Goal: Task Accomplishment & Management: Use online tool/utility

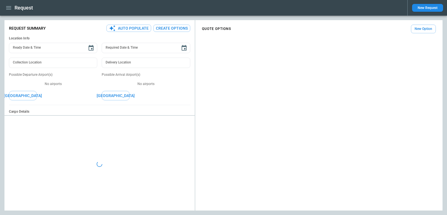
type textarea "*"
type input "**********"
type input "*******"
type input "***"
type textarea "*"
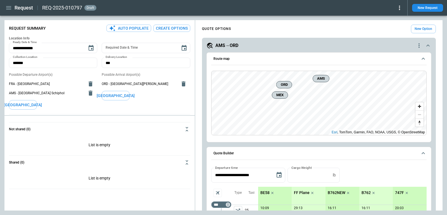
type textarea "*"
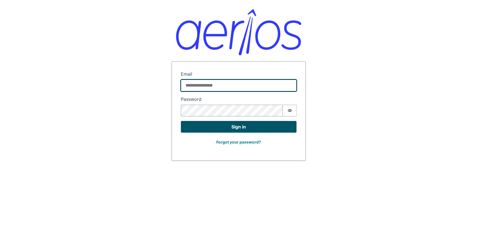
type input "**********"
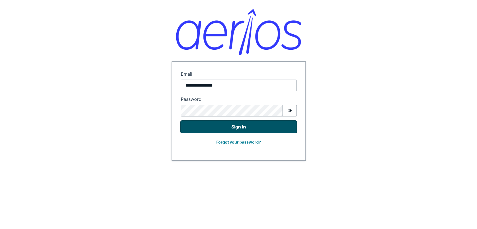
click at [257, 127] on button "Sign in" at bounding box center [239, 127] width 116 height 12
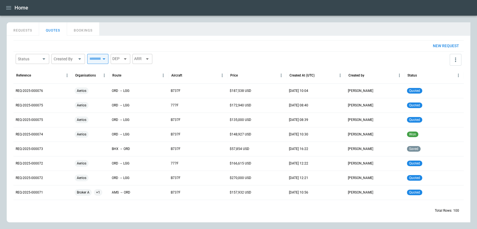
click at [226, 47] on div "New request Status ​ Created By ​ ​ DEP ARR Reference Organisations Route Aircr…" at bounding box center [238, 129] width 450 height 178
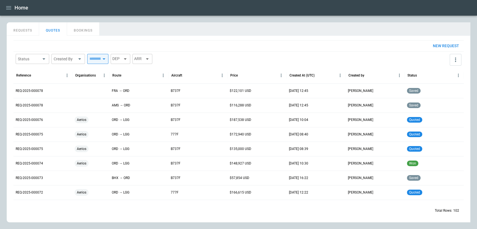
click at [228, 56] on div "Status ​ Created By ​ ​ DEP ARR" at bounding box center [238, 60] width 450 height 16
click at [60, 47] on div "New request Status ​ Created By ​ ​ DEP ARR Reference Organisations Route Aircr…" at bounding box center [238, 129] width 450 height 178
click at [222, 60] on div "Status ​ Created By ​ ​ DEP ARR" at bounding box center [238, 60] width 450 height 16
click at [24, 30] on button "REQUESTS" at bounding box center [23, 28] width 32 height 13
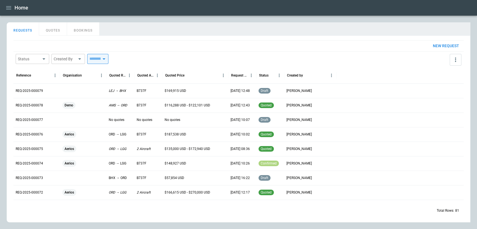
click at [56, 30] on button "QUOTES" at bounding box center [53, 28] width 28 height 13
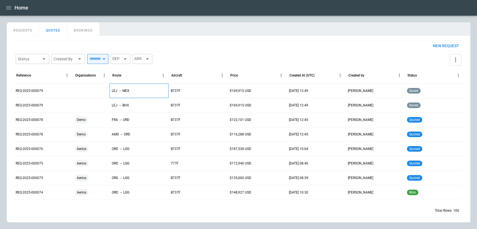
click at [121, 84] on div "LEJ → MEX" at bounding box center [138, 91] width 59 height 15
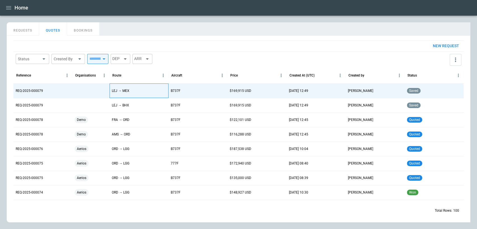
click at [163, 91] on div "LEJ → MEX" at bounding box center [138, 91] width 59 height 15
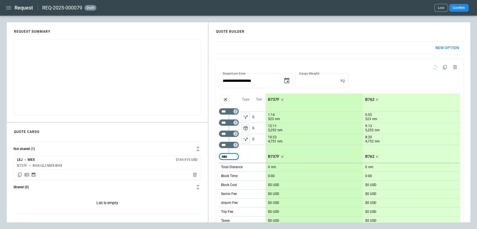
type input "**********"
click at [352, 76] on div "**********" at bounding box center [339, 80] width 241 height 15
click at [8, 10] on icon "button" at bounding box center [8, 7] width 7 height 7
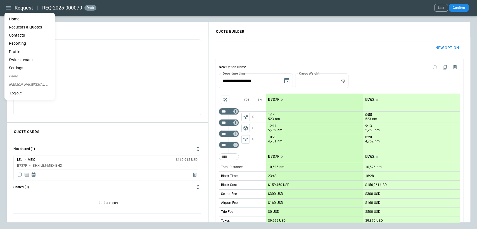
click at [18, 85] on p "myles@aerios.app" at bounding box center [30, 85] width 46 height 8
click at [19, 66] on li "Settings" at bounding box center [30, 68] width 46 height 8
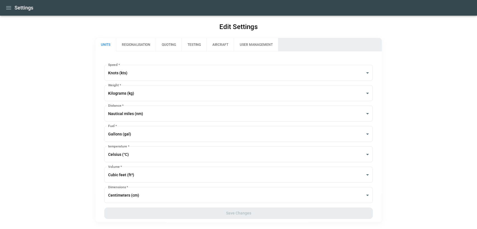
click at [8, 11] on icon "button" at bounding box center [8, 7] width 7 height 7
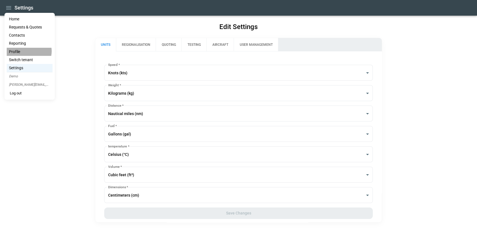
click at [29, 51] on li "Profile" at bounding box center [30, 52] width 46 height 8
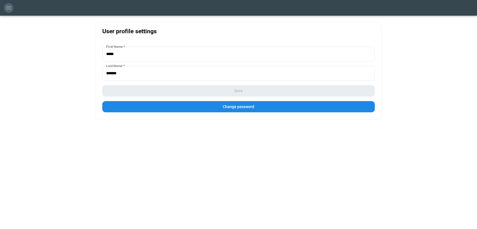
click at [11, 8] on icon "button" at bounding box center [8, 7] width 7 height 7
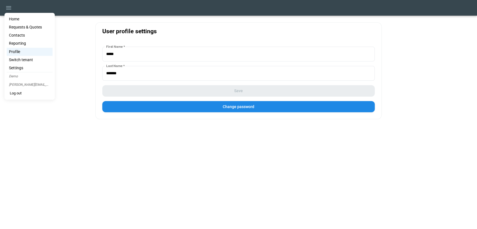
click at [89, 22] on div at bounding box center [238, 114] width 477 height 229
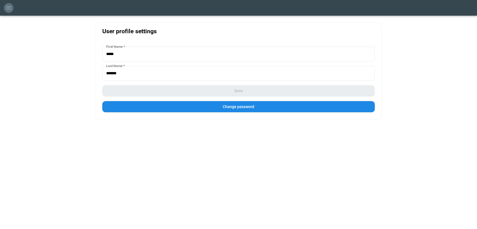
click at [9, 9] on icon "button" at bounding box center [8, 7] width 5 height 3
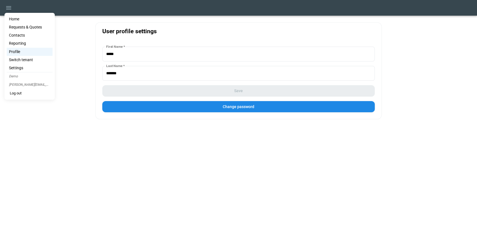
click at [64, 40] on div at bounding box center [238, 114] width 477 height 229
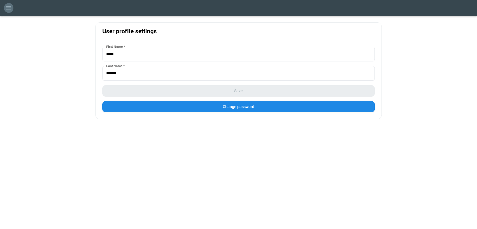
click at [9, 10] on icon "button" at bounding box center [8, 7] width 7 height 7
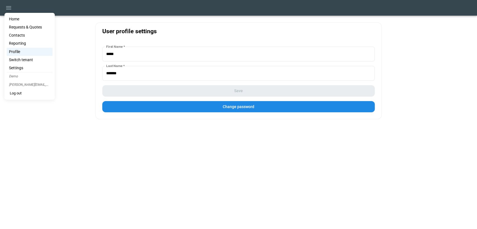
click at [62, 75] on div at bounding box center [238, 114] width 477 height 229
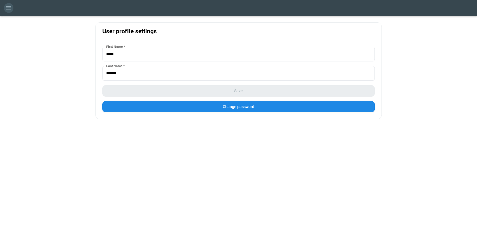
click at [8, 5] on icon "button" at bounding box center [8, 7] width 7 height 7
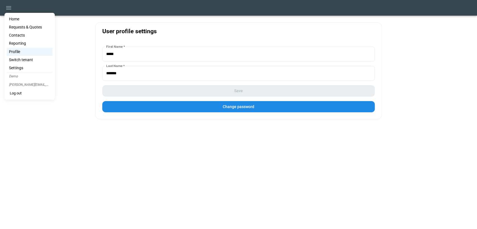
click at [22, 62] on li "Switch tenant" at bounding box center [30, 60] width 46 height 8
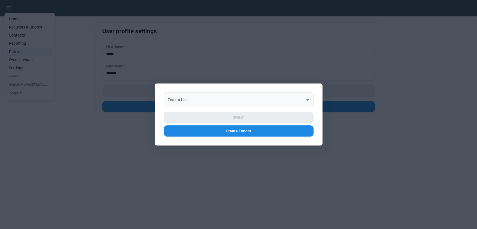
click at [222, 103] on input "Tenant List" at bounding box center [234, 100] width 136 height 10
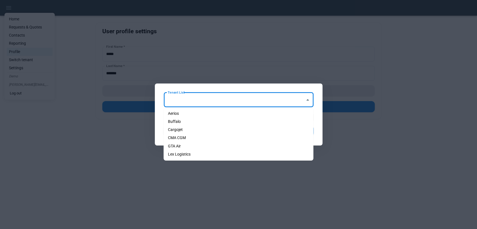
click at [253, 106] on div "Tenant List" at bounding box center [239, 99] width 150 height 15
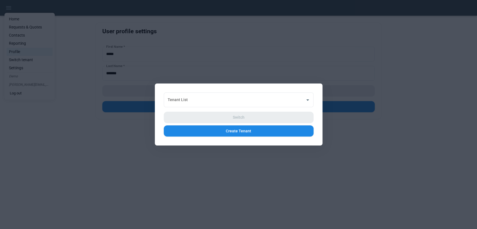
click at [256, 204] on div at bounding box center [238, 114] width 477 height 229
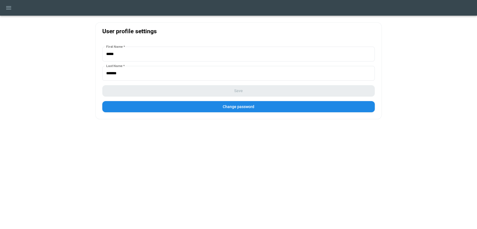
click at [4, 8] on div at bounding box center [238, 8] width 477 height 16
click at [4, 8] on button "button" at bounding box center [8, 8] width 9 height 10
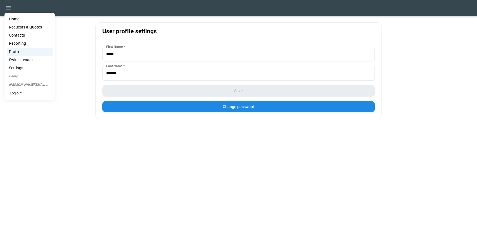
click at [63, 63] on div at bounding box center [238, 114] width 477 height 229
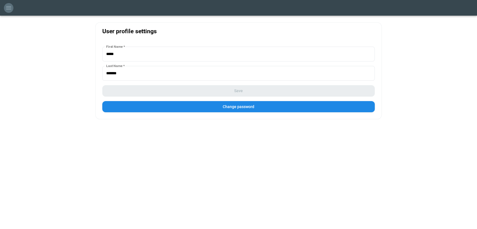
click at [8, 7] on icon "button" at bounding box center [8, 7] width 7 height 7
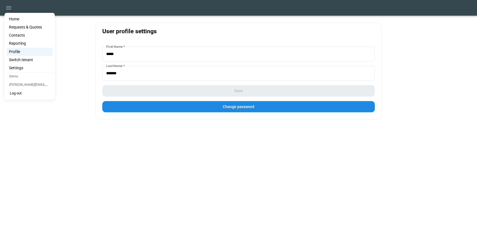
click at [13, 20] on li "Home" at bounding box center [30, 19] width 46 height 8
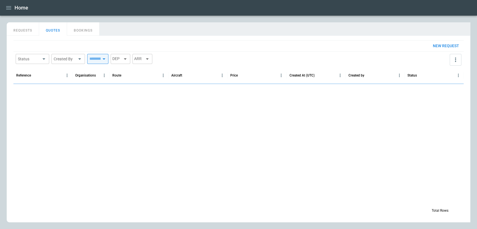
click at [454, 46] on button "New request" at bounding box center [445, 46] width 35 height 11
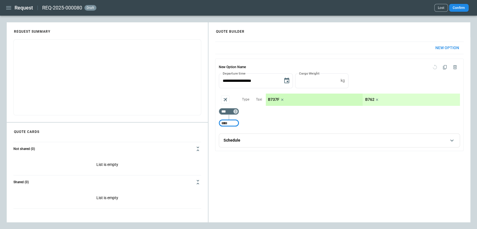
click at [230, 124] on input "Too short" at bounding box center [229, 123] width 18 height 10
type input "***"
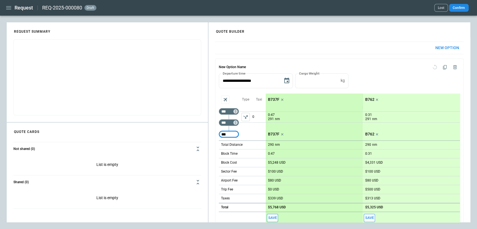
type input "***"
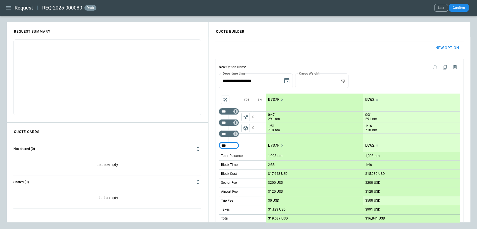
type input "***"
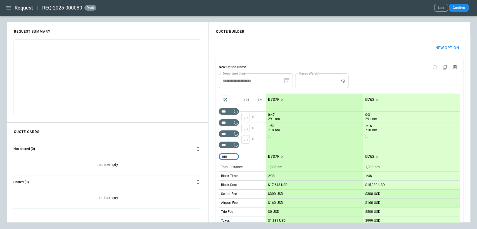
click at [247, 140] on icon "left aligned" at bounding box center [246, 139] width 4 height 4
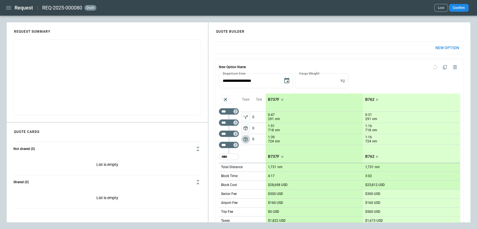
click at [247, 140] on span "package_2" at bounding box center [246, 140] width 6 height 6
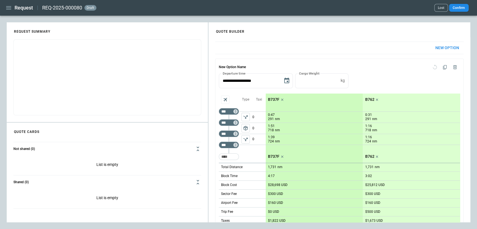
scroll to position [50, 0]
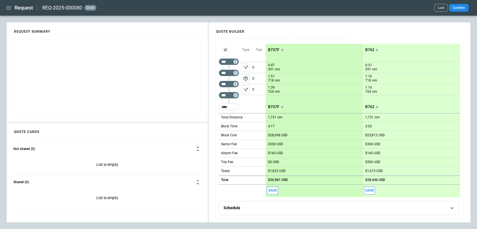
click at [272, 188] on button "Save" at bounding box center [272, 191] width 11 height 8
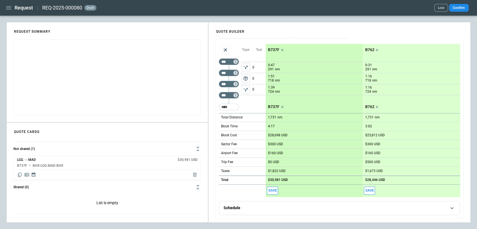
click at [19, 173] on icon "Copy quote content" at bounding box center [20, 175] width 4 height 4
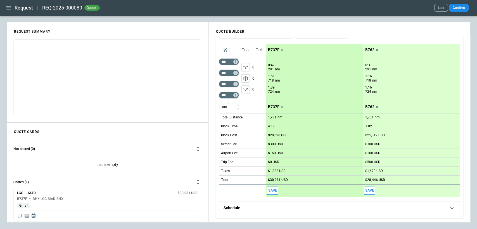
scroll to position [5, 0]
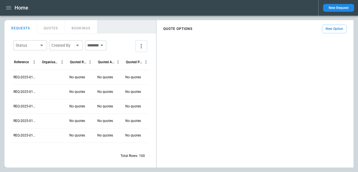
click at [50, 79] on div at bounding box center [53, 77] width 28 height 15
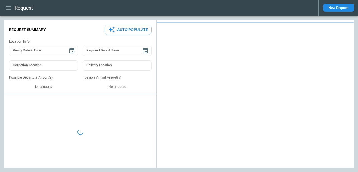
type textarea "*"
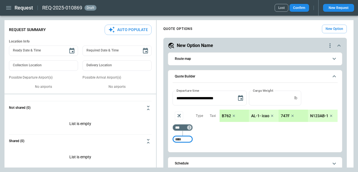
click at [333, 81] on button "Quote Builder" at bounding box center [254, 76] width 165 height 13
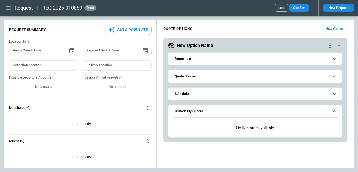
click at [335, 113] on icon "scrollable content" at bounding box center [333, 111] width 7 height 7
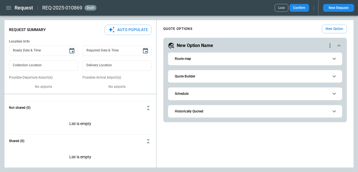
click at [328, 136] on div "**********" at bounding box center [254, 94] width 197 height 145
click at [224, 54] on button "Route map" at bounding box center [254, 59] width 165 height 13
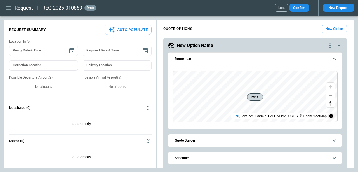
click at [224, 56] on button "Route map" at bounding box center [254, 59] width 165 height 13
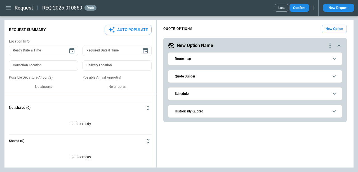
click at [218, 82] on div "**********" at bounding box center [255, 76] width 174 height 13
click at [221, 76] on span "Quote Builder" at bounding box center [252, 77] width 154 height 4
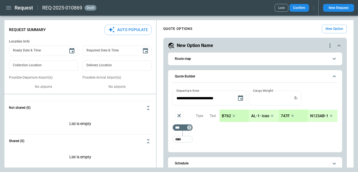
click at [221, 76] on span "Quote Builder" at bounding box center [252, 77] width 154 height 4
